Goal: Information Seeking & Learning: Understand process/instructions

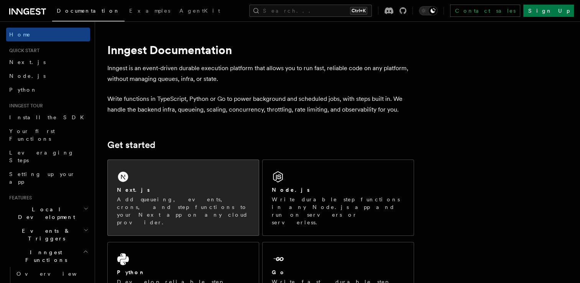
click at [214, 192] on div "Next.js" at bounding box center [183, 190] width 133 height 8
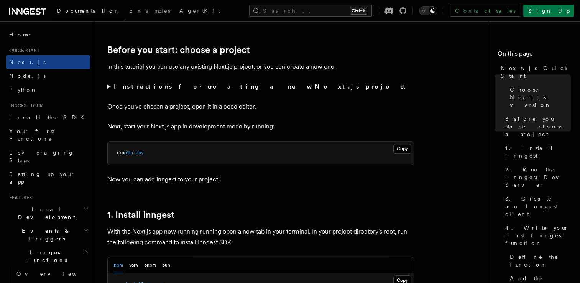
scroll to position [251, 0]
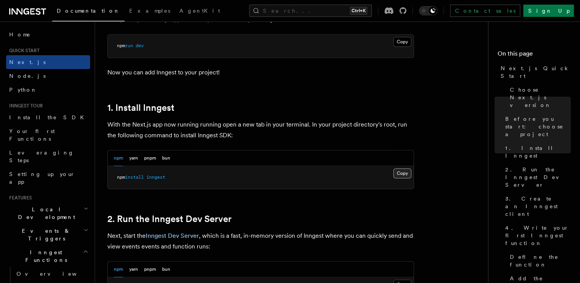
click at [404, 174] on button "Copy Copied" at bounding box center [402, 173] width 18 height 10
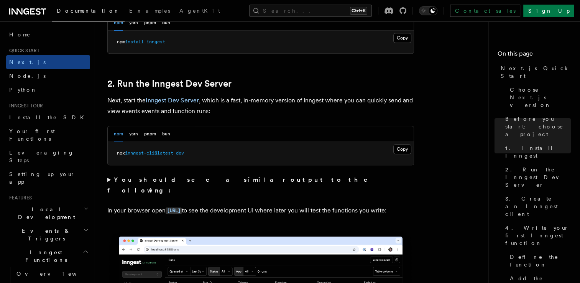
scroll to position [496, 0]
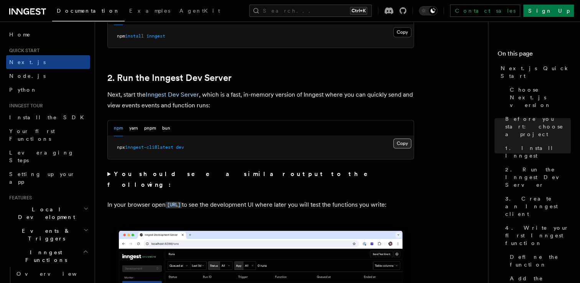
click at [403, 143] on button "Copy Copied" at bounding box center [402, 143] width 18 height 10
click at [182, 202] on code "http://localhost:8288" at bounding box center [174, 205] width 16 height 7
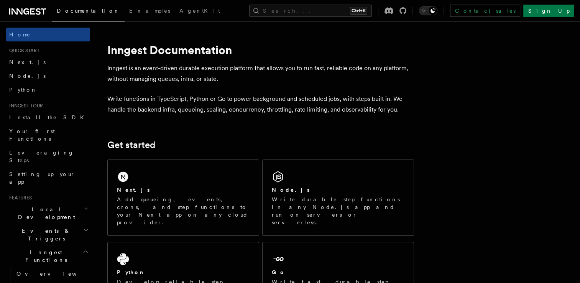
click at [159, 191] on div "Next.js" at bounding box center [183, 190] width 133 height 8
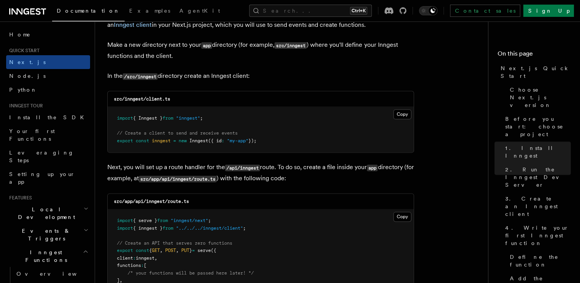
scroll to position [945, 0]
click at [404, 115] on button "Copy Copied" at bounding box center [402, 114] width 18 height 10
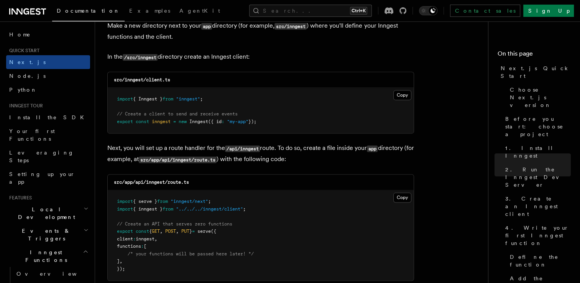
scroll to position [1014, 0]
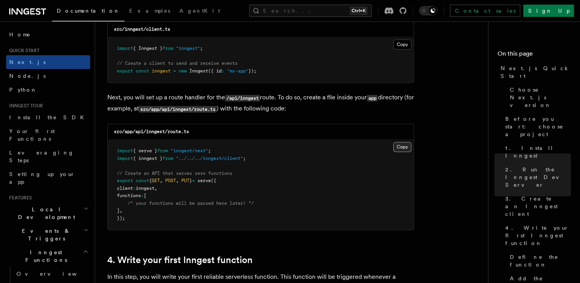
click at [402, 147] on button "Copy Copied" at bounding box center [402, 147] width 18 height 10
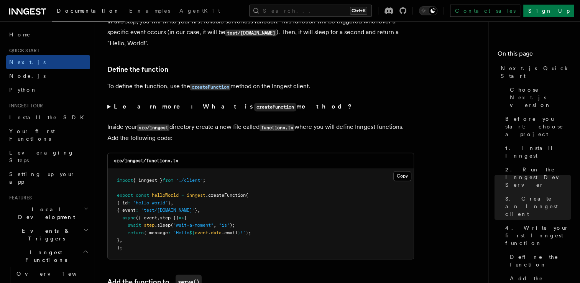
scroll to position [1277, 0]
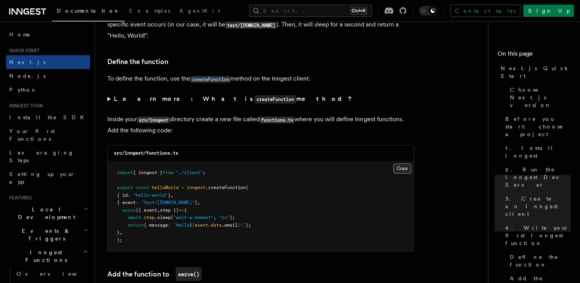
click at [404, 168] on button "Copy Copied" at bounding box center [402, 168] width 18 height 10
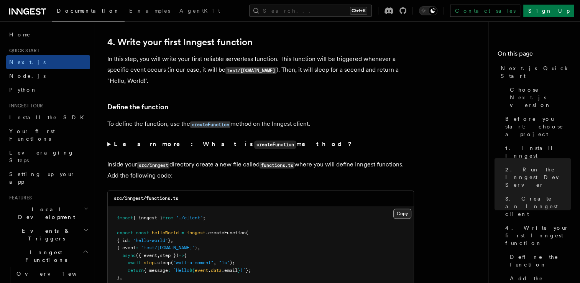
scroll to position [1257, 0]
